Goal: Book appointment/travel/reservation

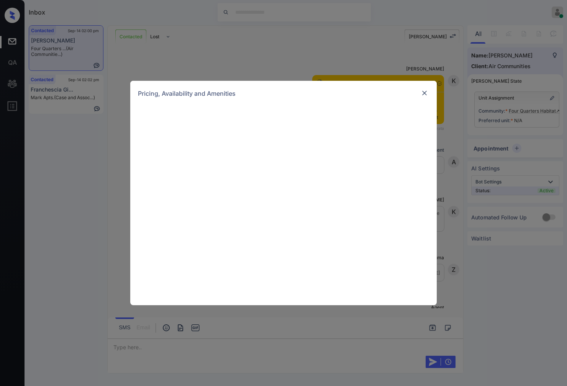
scroll to position [1156, 0]
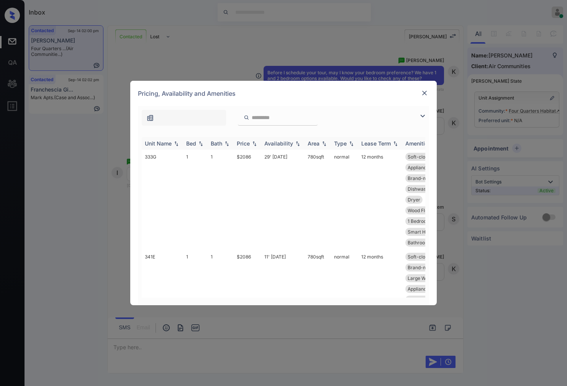
click at [257, 144] on img at bounding box center [254, 143] width 8 height 5
click at [257, 144] on img at bounding box center [254, 144] width 8 height 6
click at [254, 158] on td "$2086" at bounding box center [248, 200] width 28 height 100
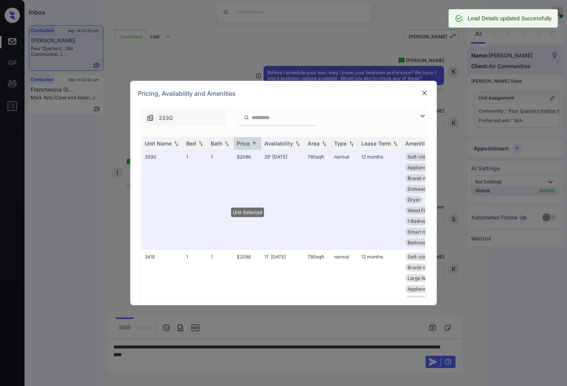
click at [422, 93] on img at bounding box center [424, 93] width 8 height 8
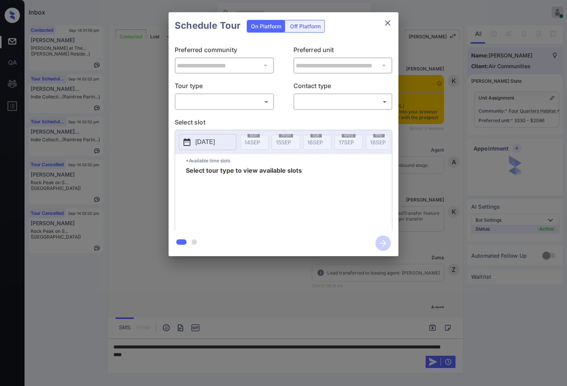
scroll to position [816, 0]
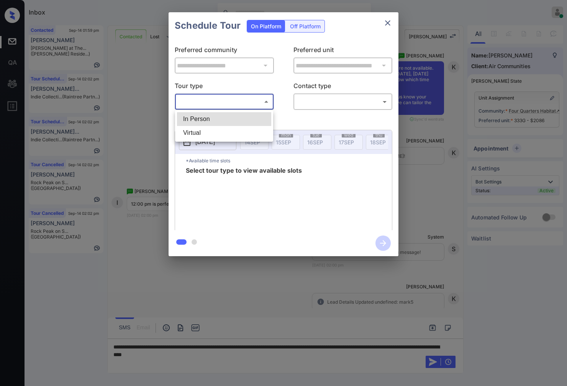
click at [244, 100] on body "Inbox Caroline Dacanay Online Set yourself offline Set yourself on break Profil…" at bounding box center [283, 193] width 567 height 386
click at [242, 117] on li "In Person" at bounding box center [224, 119] width 94 height 14
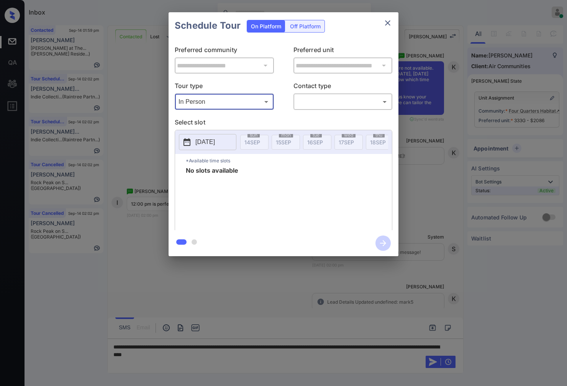
type input "********"
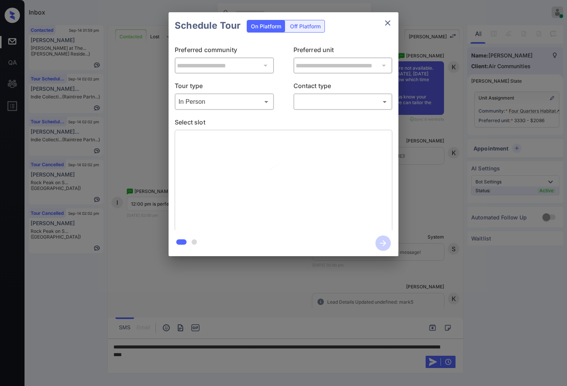
click at [332, 114] on div "**********" at bounding box center [283, 134] width 230 height 191
click at [334, 105] on body "Inbox Caroline Dacanay Online Set yourself offline Set yourself on break Profil…" at bounding box center [283, 193] width 567 height 386
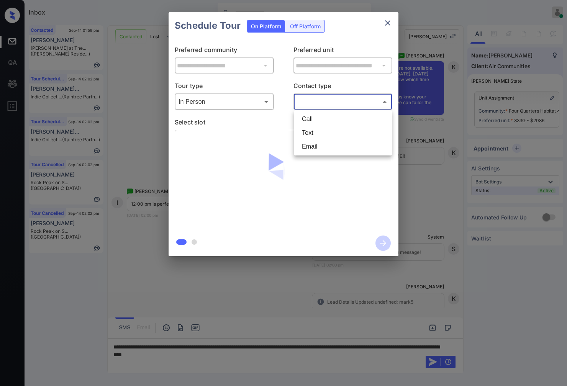
click at [326, 128] on li "Text" at bounding box center [343, 133] width 94 height 14
type input "****"
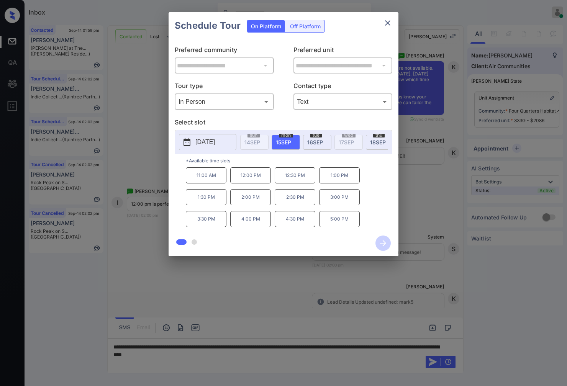
click at [173, 348] on div at bounding box center [283, 193] width 567 height 386
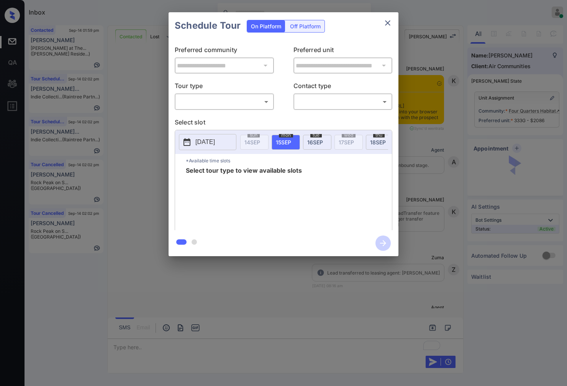
scroll to position [1257, 0]
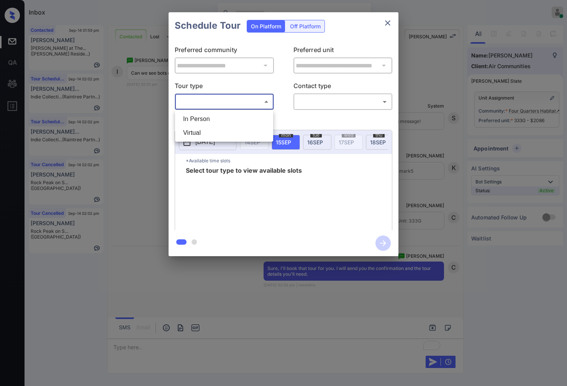
click at [238, 105] on body "Inbox Caroline Dacanay Online Set yourself offline Set yourself on break Profil…" at bounding box center [283, 193] width 567 height 386
click at [236, 116] on li "In Person" at bounding box center [224, 119] width 94 height 14
type input "********"
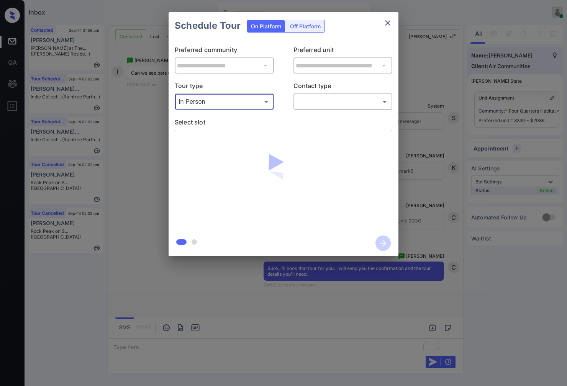
click at [331, 104] on body "Inbox Caroline Dacanay Online Set yourself offline Set yourself on break Profil…" at bounding box center [283, 193] width 567 height 386
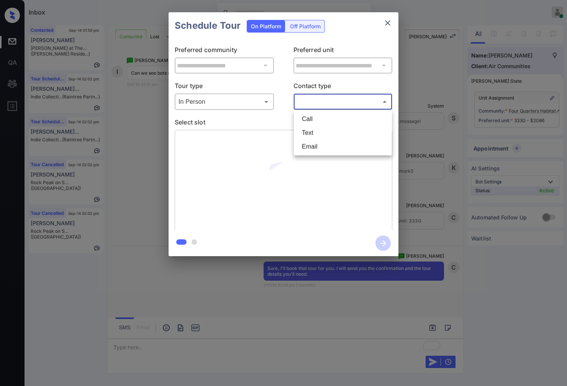
click at [329, 133] on li "Text" at bounding box center [343, 133] width 94 height 14
type input "****"
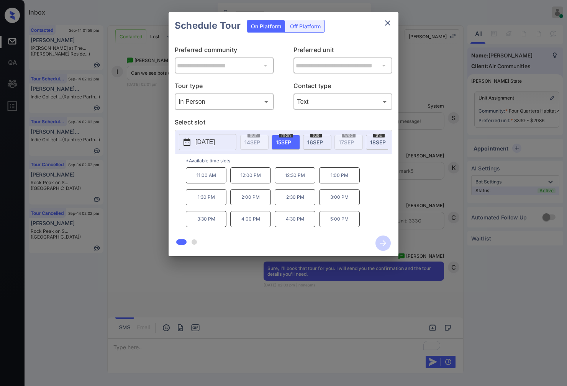
click at [250, 182] on p "12:00 PM" at bounding box center [250, 175] width 41 height 16
click at [380, 242] on icon "button" at bounding box center [382, 243] width 15 height 15
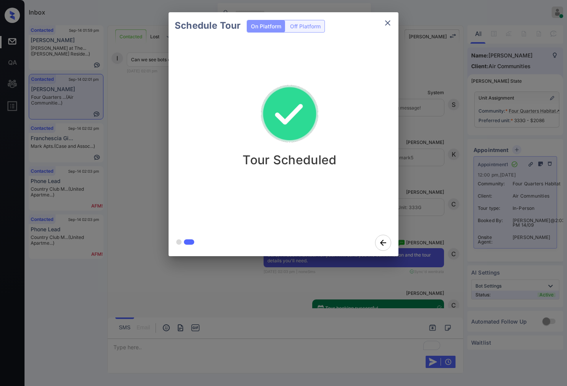
click at [261, 273] on div at bounding box center [283, 193] width 567 height 386
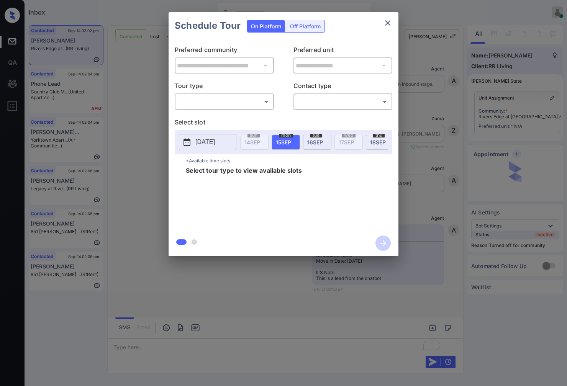
scroll to position [262, 0]
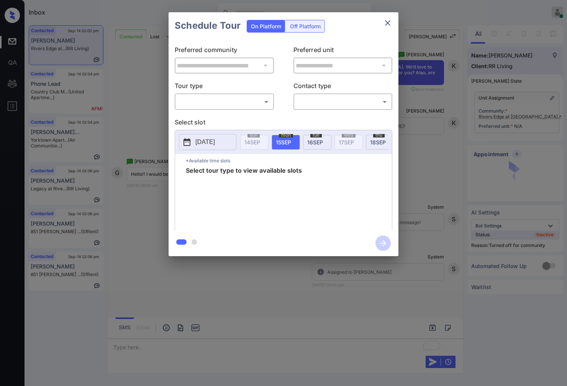
click at [234, 100] on body "Inbox Caroline Dacanay Online Set yourself offline Set yourself on break Profil…" at bounding box center [283, 193] width 567 height 386
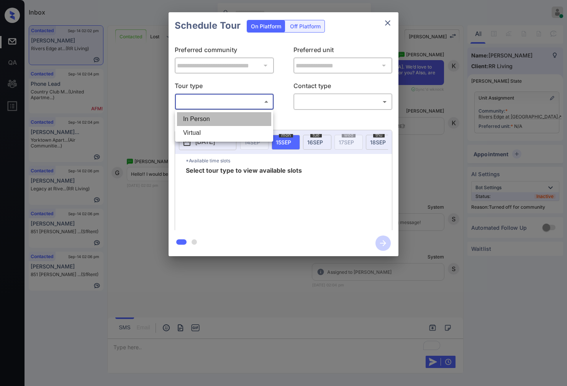
click at [234, 119] on li "In Person" at bounding box center [224, 119] width 94 height 14
type input "********"
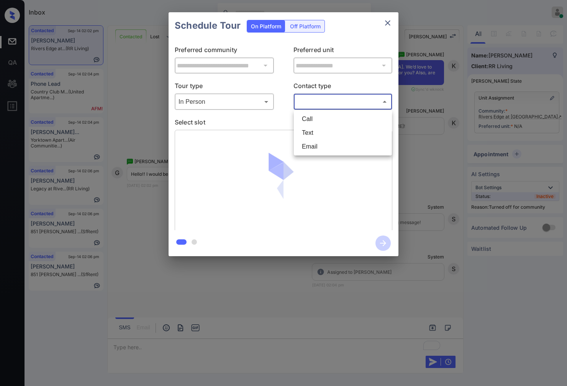
click at [326, 100] on body "Inbox Caroline Dacanay Online Set yourself offline Set yourself on break Profil…" at bounding box center [283, 193] width 567 height 386
click at [320, 135] on li "Text" at bounding box center [343, 133] width 94 height 14
type input "****"
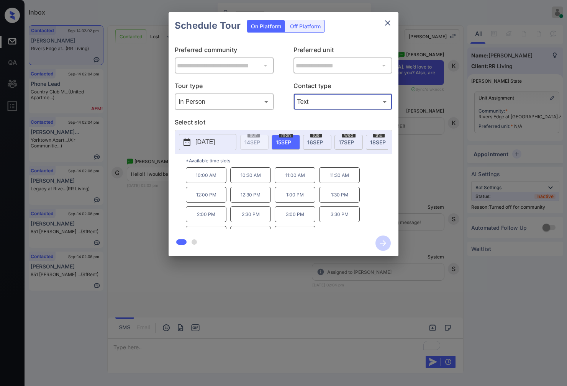
scroll to position [13, 0]
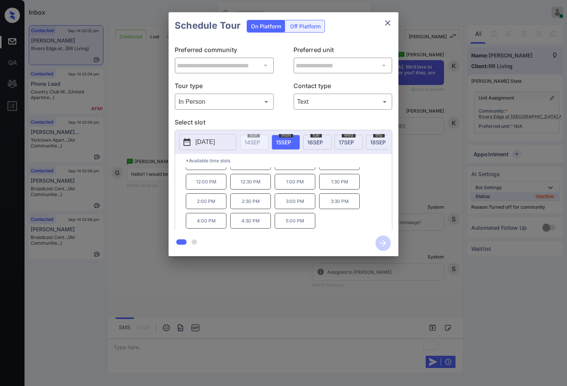
click at [208, 299] on div at bounding box center [283, 193] width 567 height 386
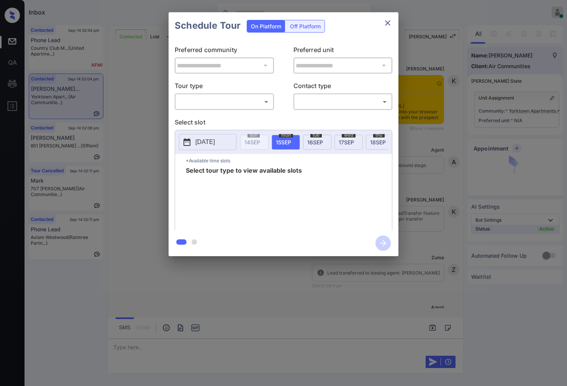
scroll to position [218, 0]
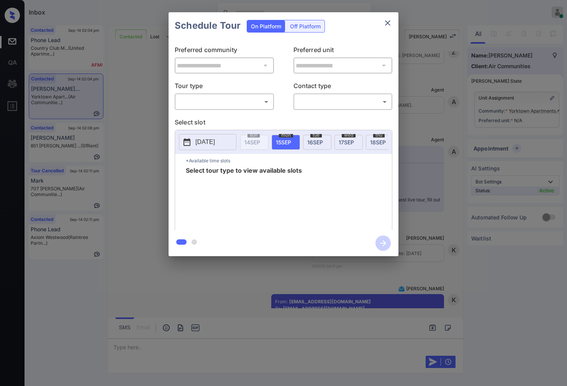
click at [253, 101] on body "Inbox Caroline Dacanay Online Set yourself offline Set yourself on break Profil…" at bounding box center [283, 193] width 567 height 386
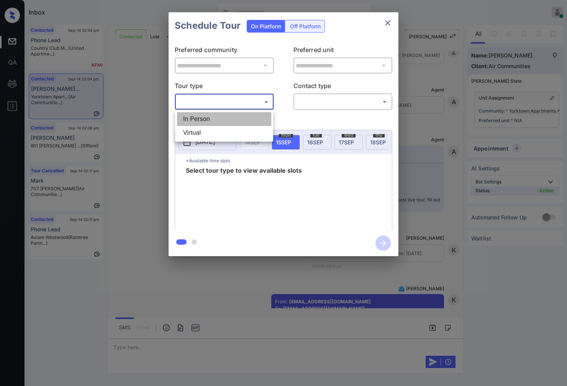
click at [258, 116] on li "In Person" at bounding box center [224, 119] width 94 height 14
type input "********"
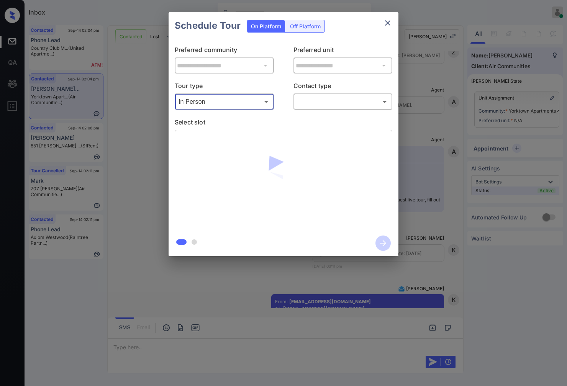
click at [332, 106] on body "Inbox Caroline Dacanay Online Set yourself offline Set yourself on break Profil…" at bounding box center [283, 193] width 567 height 386
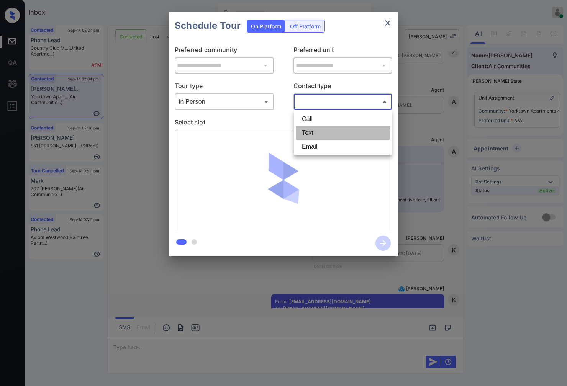
drag, startPoint x: 329, startPoint y: 133, endPoint x: 22, endPoint y: 135, distance: 306.7
click at [329, 133] on li "Text" at bounding box center [343, 133] width 94 height 14
type input "****"
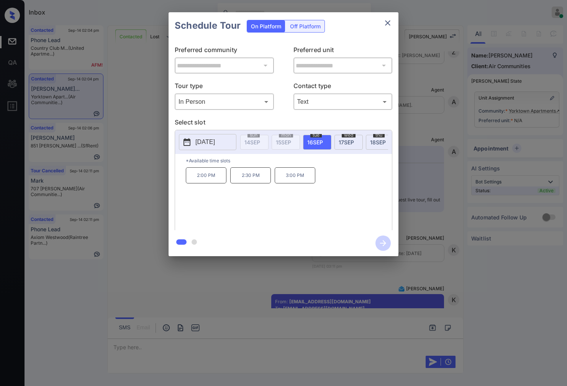
drag, startPoint x: 253, startPoint y: 304, endPoint x: 250, endPoint y: 307, distance: 4.3
click at [250, 307] on div at bounding box center [283, 193] width 567 height 386
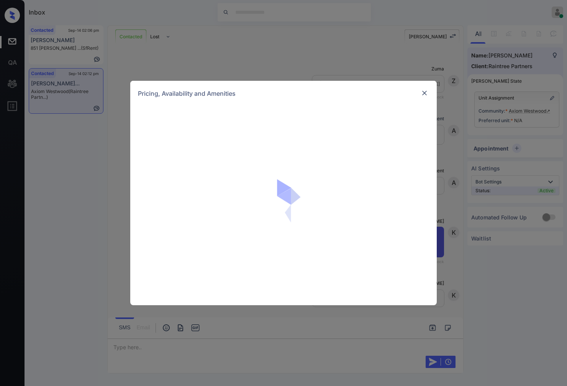
scroll to position [834, 0]
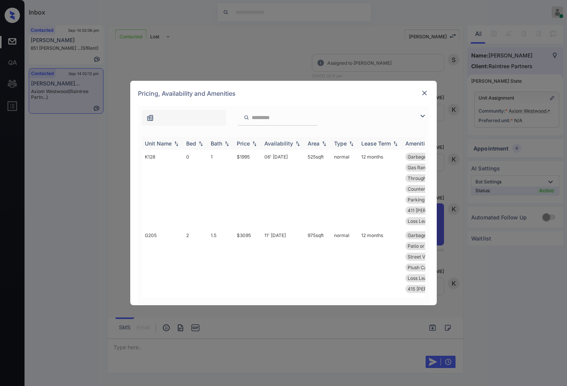
click at [253, 145] on img at bounding box center [254, 143] width 8 height 5
click at [253, 145] on img at bounding box center [254, 144] width 8 height 6
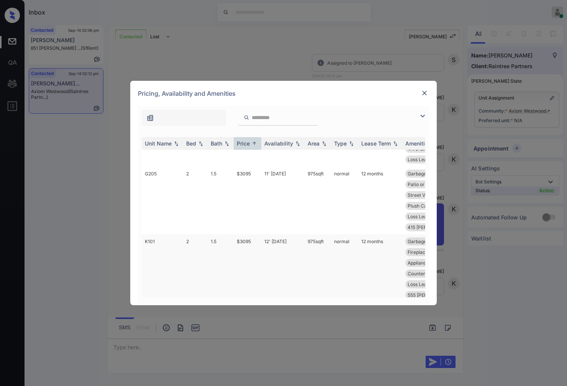
scroll to position [0, 0]
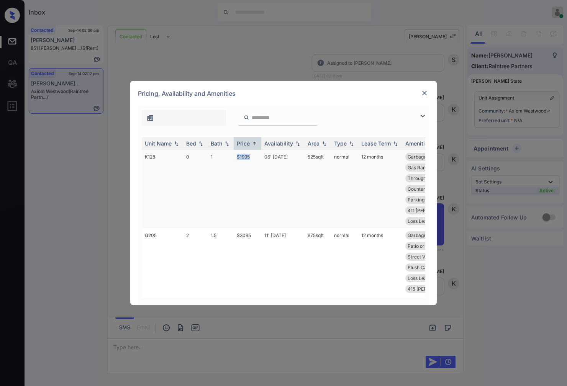
drag, startPoint x: 252, startPoint y: 156, endPoint x: 228, endPoint y: 156, distance: 24.1
click at [228, 156] on tr "K128 0 1 $1995 06' [DATE] 525 sqft normal 12 months Garbage Disposa... Dark Uni…" at bounding box center [342, 189] width 400 height 79
copy tr "$1995"
click at [294, 159] on td "06' [DATE]" at bounding box center [282, 189] width 43 height 79
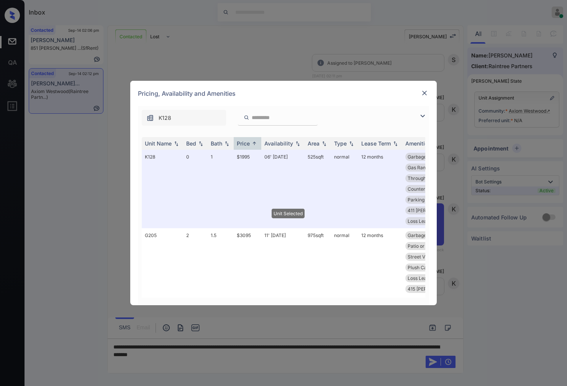
click at [425, 89] on img at bounding box center [424, 93] width 8 height 8
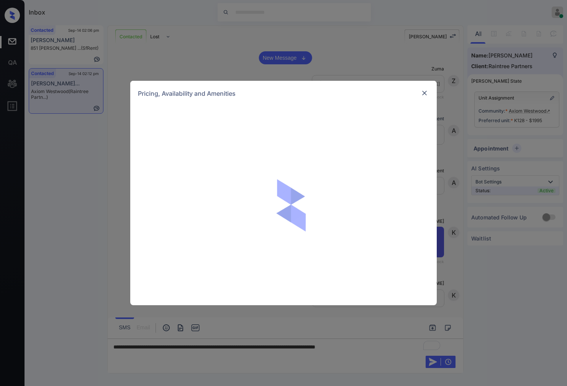
scroll to position [927, 0]
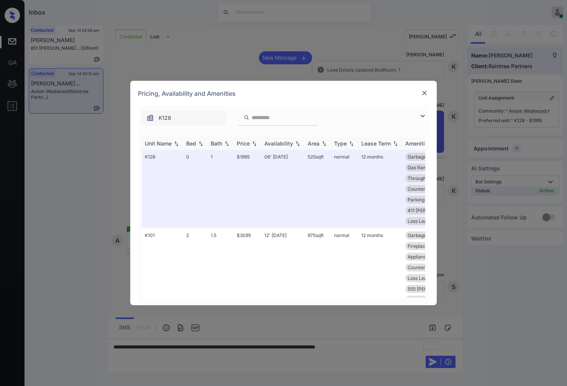
click at [255, 142] on img at bounding box center [254, 143] width 8 height 5
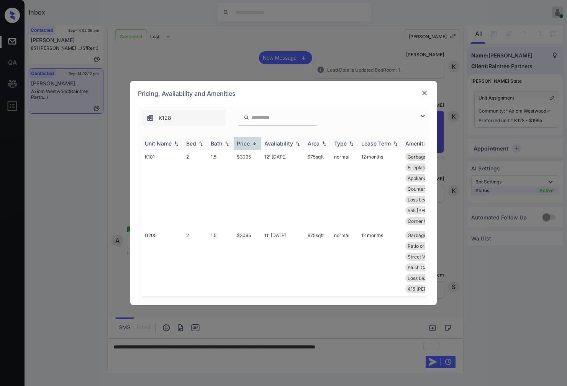
click at [255, 142] on img at bounding box center [254, 144] width 8 height 6
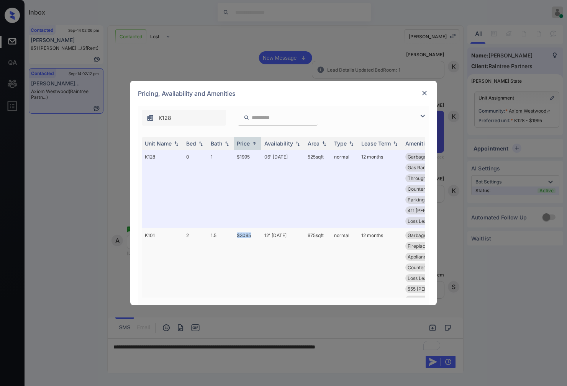
drag, startPoint x: 244, startPoint y: 227, endPoint x: 235, endPoint y: 226, distance: 9.6
click at [235, 228] on td "$3095" at bounding box center [248, 267] width 28 height 79
copy td "$3095"
click at [423, 92] on img at bounding box center [424, 93] width 8 height 8
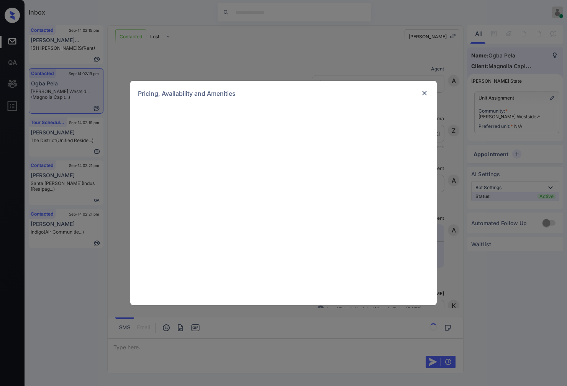
scroll to position [357, 0]
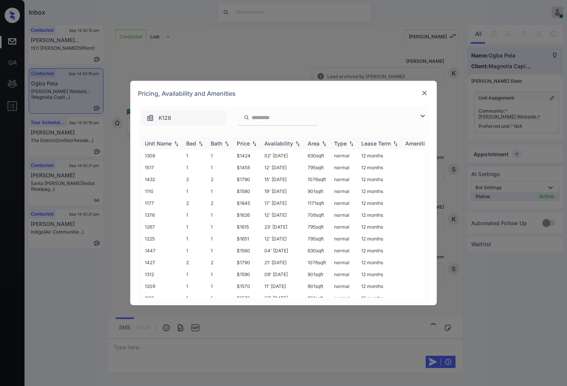
click at [258, 145] on img at bounding box center [254, 143] width 8 height 5
click at [258, 145] on img at bounding box center [254, 144] width 8 height 6
click at [247, 156] on td "$1315" at bounding box center [248, 156] width 28 height 12
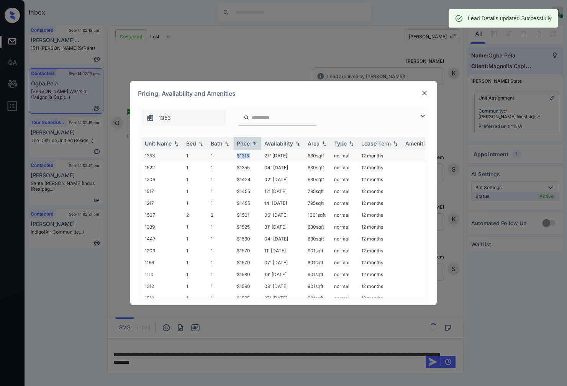
drag, startPoint x: 231, startPoint y: 157, endPoint x: 261, endPoint y: 157, distance: 30.6
click at [261, 157] on tr "1353 1 1 $1315 27' Sep 25 630 sqft normal 12 months" at bounding box center [342, 156] width 400 height 12
copy tr "$1315"
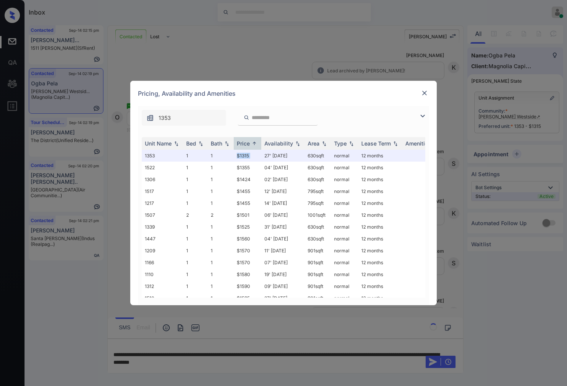
click at [426, 90] on img at bounding box center [424, 93] width 8 height 8
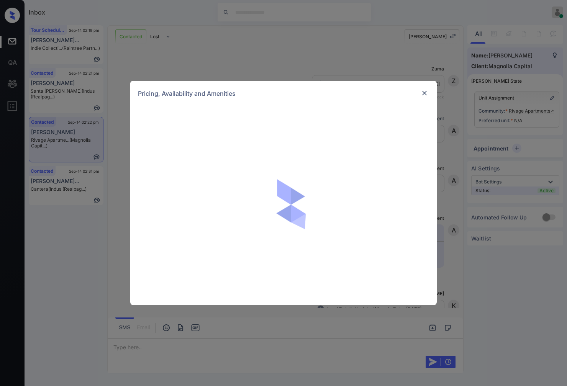
scroll to position [368, 0]
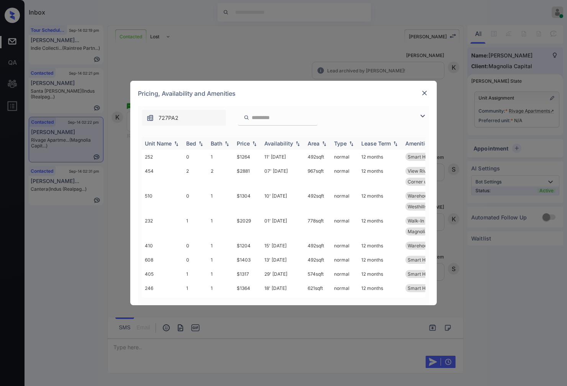
click at [254, 142] on img at bounding box center [254, 143] width 8 height 5
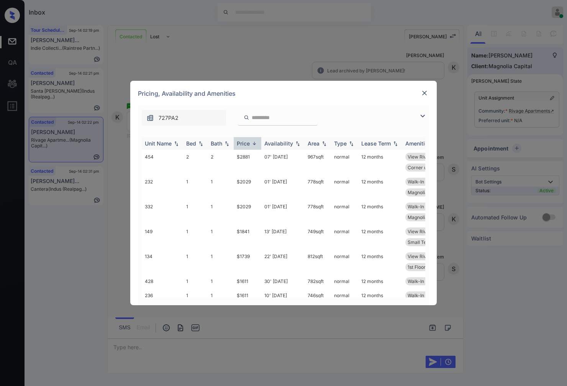
click at [254, 142] on img at bounding box center [254, 144] width 8 height 6
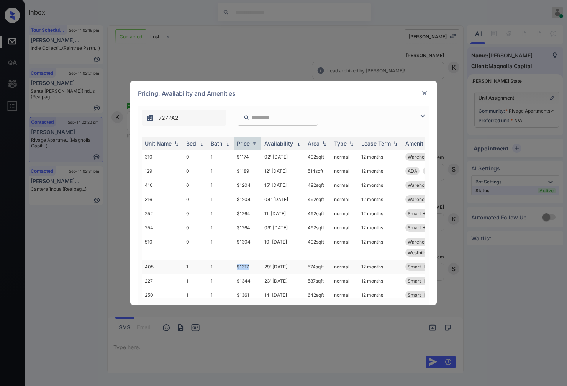
drag, startPoint x: 257, startPoint y: 269, endPoint x: 230, endPoint y: 267, distance: 27.3
click at [230, 267] on tr "405 1 1 $1317 29' Jul 25 574 sqft normal 12 months Smart Home Enab..." at bounding box center [342, 267] width 400 height 14
copy tr "$1317"
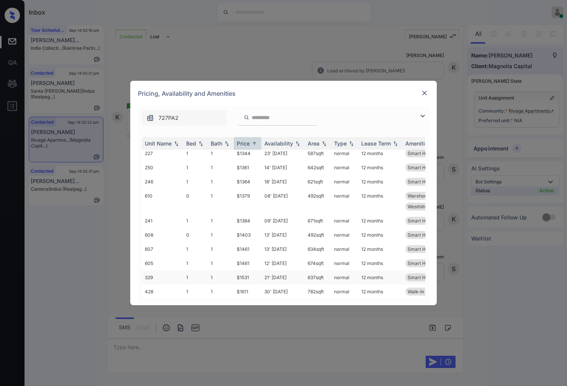
scroll to position [298, 0]
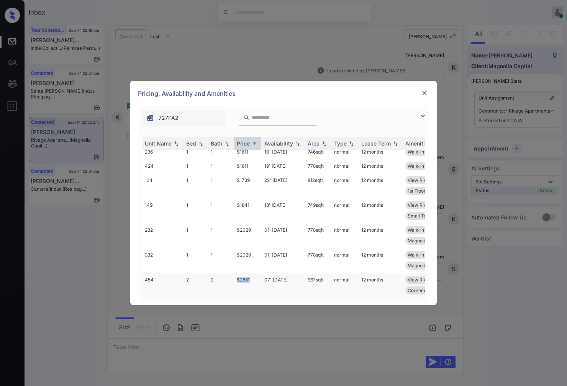
drag, startPoint x: 251, startPoint y: 274, endPoint x: 235, endPoint y: 273, distance: 16.1
click at [235, 273] on td "$2881" at bounding box center [248, 285] width 28 height 25
copy td "$2881"
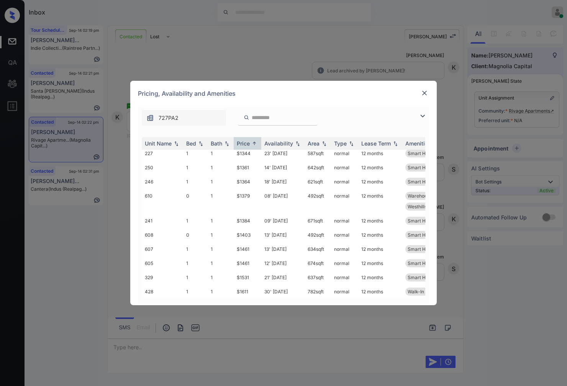
scroll to position [0, 0]
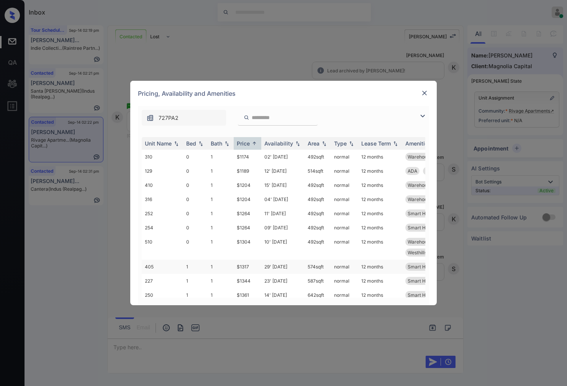
click at [252, 262] on td "$1317" at bounding box center [248, 267] width 28 height 14
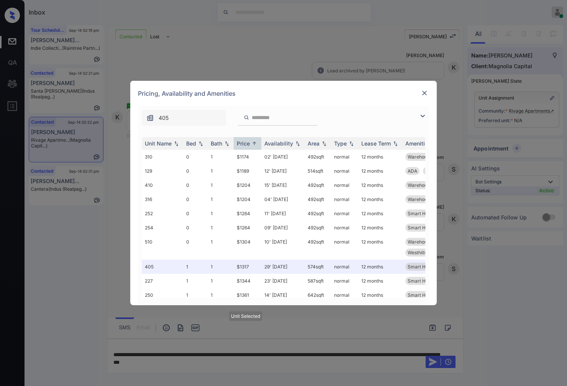
click at [424, 89] on img at bounding box center [424, 93] width 8 height 8
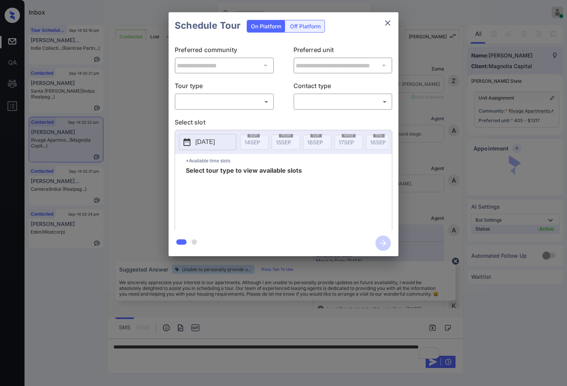
scroll to position [417, 0]
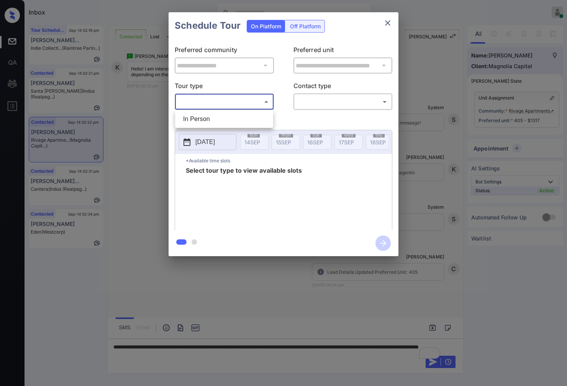
click at [252, 100] on body "Inbox Caroline Dacanay Online Set yourself offline Set yourself on break Profil…" at bounding box center [283, 193] width 567 height 386
click at [255, 119] on li "In Person" at bounding box center [224, 119] width 94 height 14
type input "********"
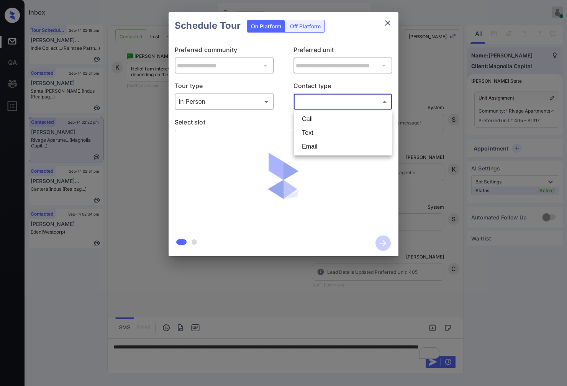
click at [333, 96] on body "Inbox Caroline Dacanay Online Set yourself offline Set yourself on break Profil…" at bounding box center [283, 193] width 567 height 386
click at [327, 131] on li "Text" at bounding box center [343, 133] width 94 height 14
type input "****"
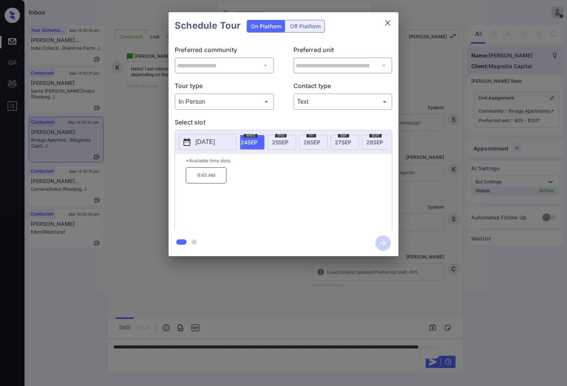
scroll to position [0, 305]
click at [288, 142] on span "25 SEP" at bounding box center [293, 142] width 16 height 7
click at [258, 142] on span "24 SEP" at bounding box center [262, 142] width 17 height 7
drag, startPoint x: 225, startPoint y: 180, endPoint x: 176, endPoint y: 180, distance: 49.0
click at [176, 180] on div "*Available time slots 9:45 AM" at bounding box center [283, 193] width 217 height 79
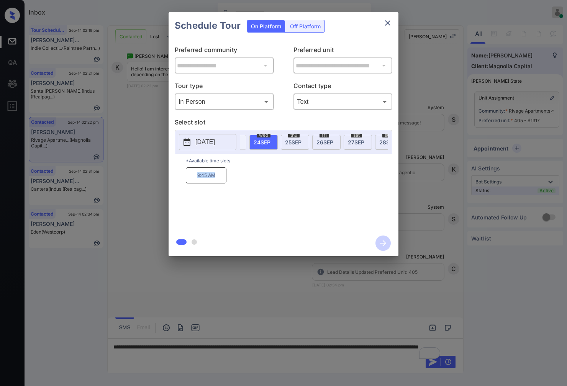
copy p "9:45 AM"
click at [255, 363] on div at bounding box center [283, 193] width 567 height 386
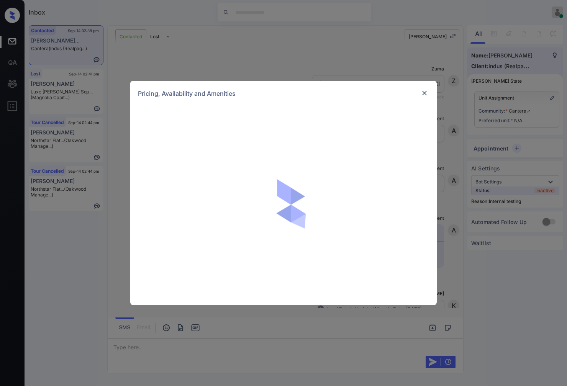
scroll to position [1259, 0]
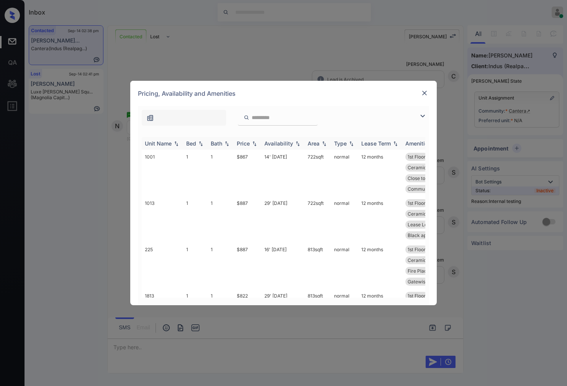
click at [255, 144] on img at bounding box center [254, 143] width 8 height 5
click at [255, 144] on img at bounding box center [254, 144] width 8 height 6
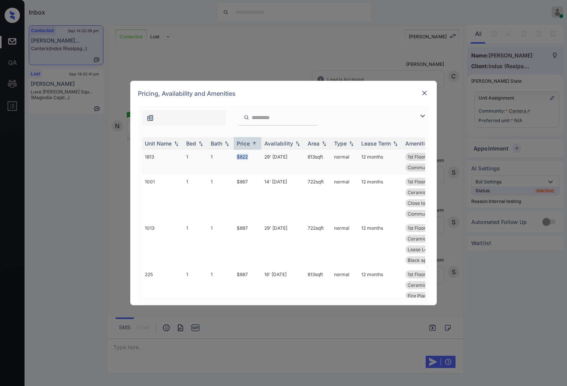
drag, startPoint x: 252, startPoint y: 156, endPoint x: 232, endPoint y: 158, distance: 20.4
click at [232, 158] on tr "1813 1 1 $822 29' [DATE] 813 sqft normal 12 months 1st Floor Fire Place in B...…" at bounding box center [342, 162] width 400 height 25
copy tr "$822"
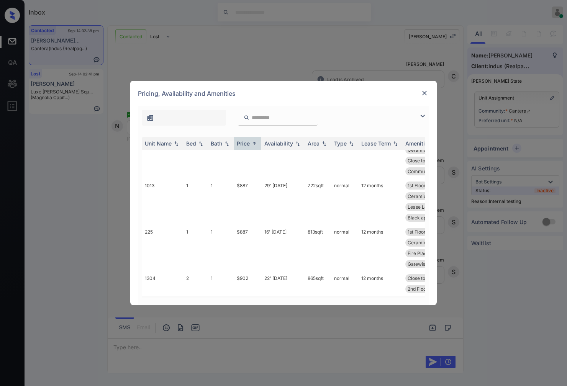
scroll to position [85, 0]
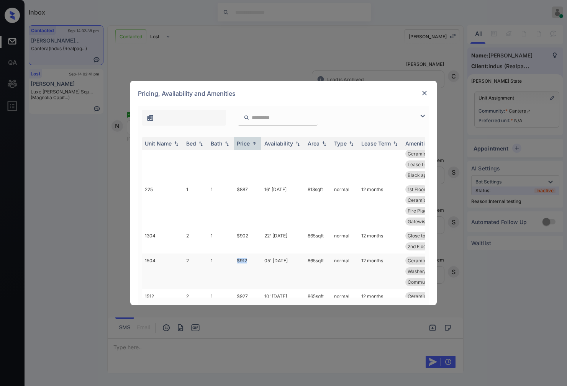
drag, startPoint x: 249, startPoint y: 260, endPoint x: 231, endPoint y: 261, distance: 18.4
click at [231, 261] on tr "1504 2 1 $912 05' [DATE] 865 sqft normal 12 months Ceramic Tile Ba... Ceramic T…" at bounding box center [342, 272] width 400 height 36
copy tr "$912"
click at [426, 91] on img at bounding box center [424, 93] width 8 height 8
